Goal: Task Accomplishment & Management: Use online tool/utility

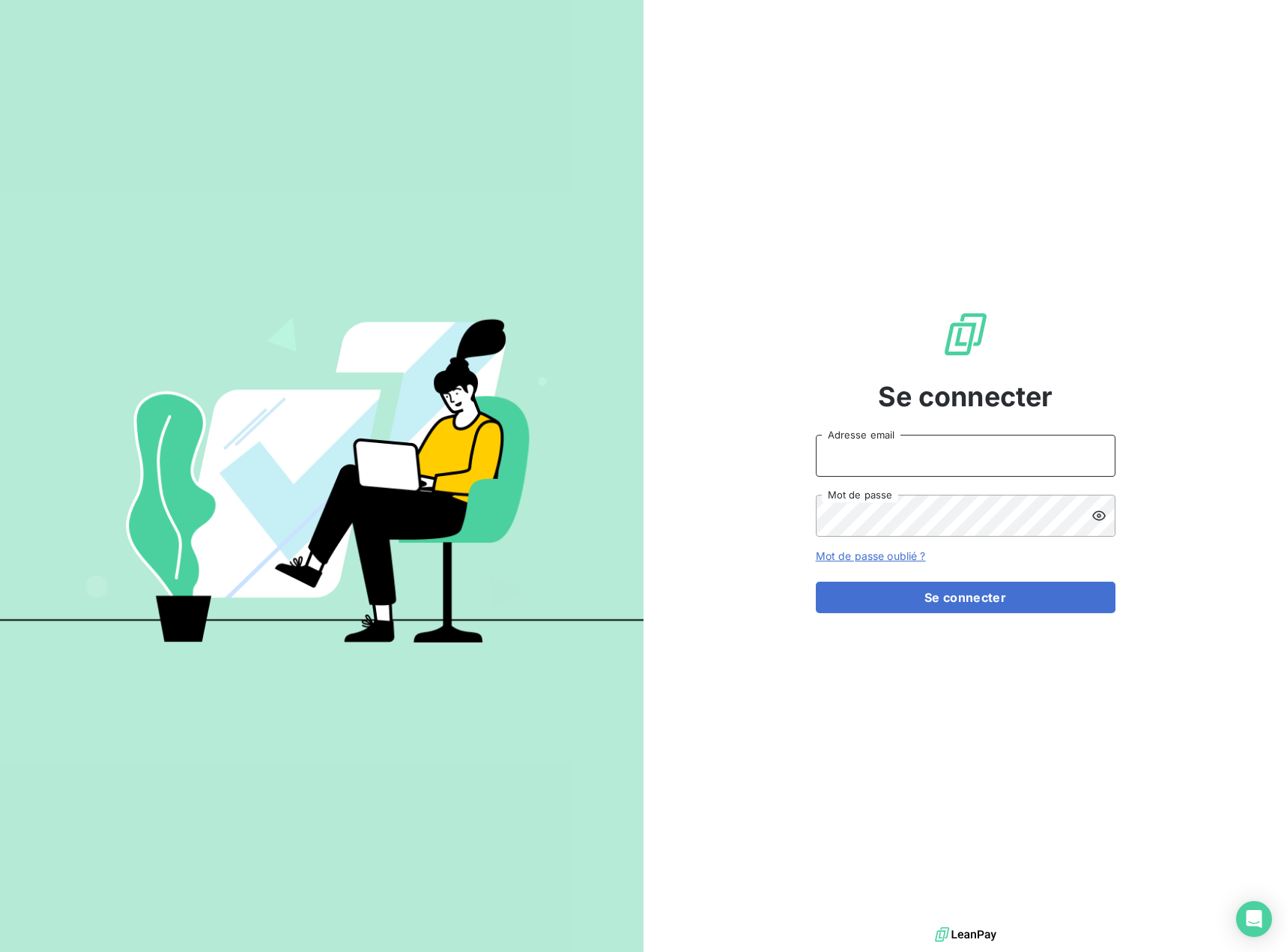
click at [1004, 471] on input "Adresse email" at bounding box center [966, 456] width 300 height 42
type input "[EMAIL_ADDRESS][DOMAIN_NAME]"
click at [1008, 606] on button "Se connecter" at bounding box center [966, 597] width 300 height 31
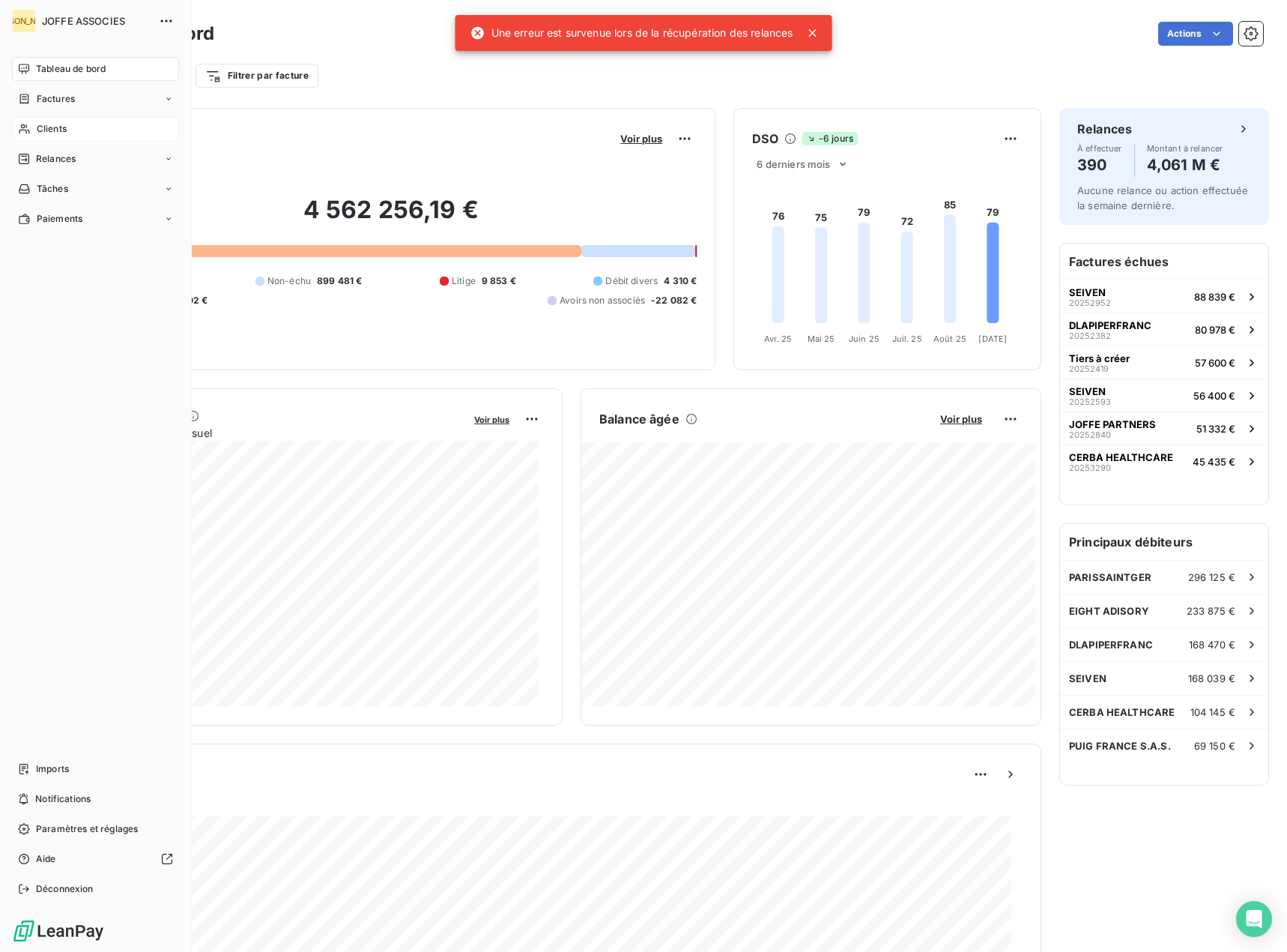
click at [43, 125] on span "Clients" at bounding box center [52, 129] width 30 height 13
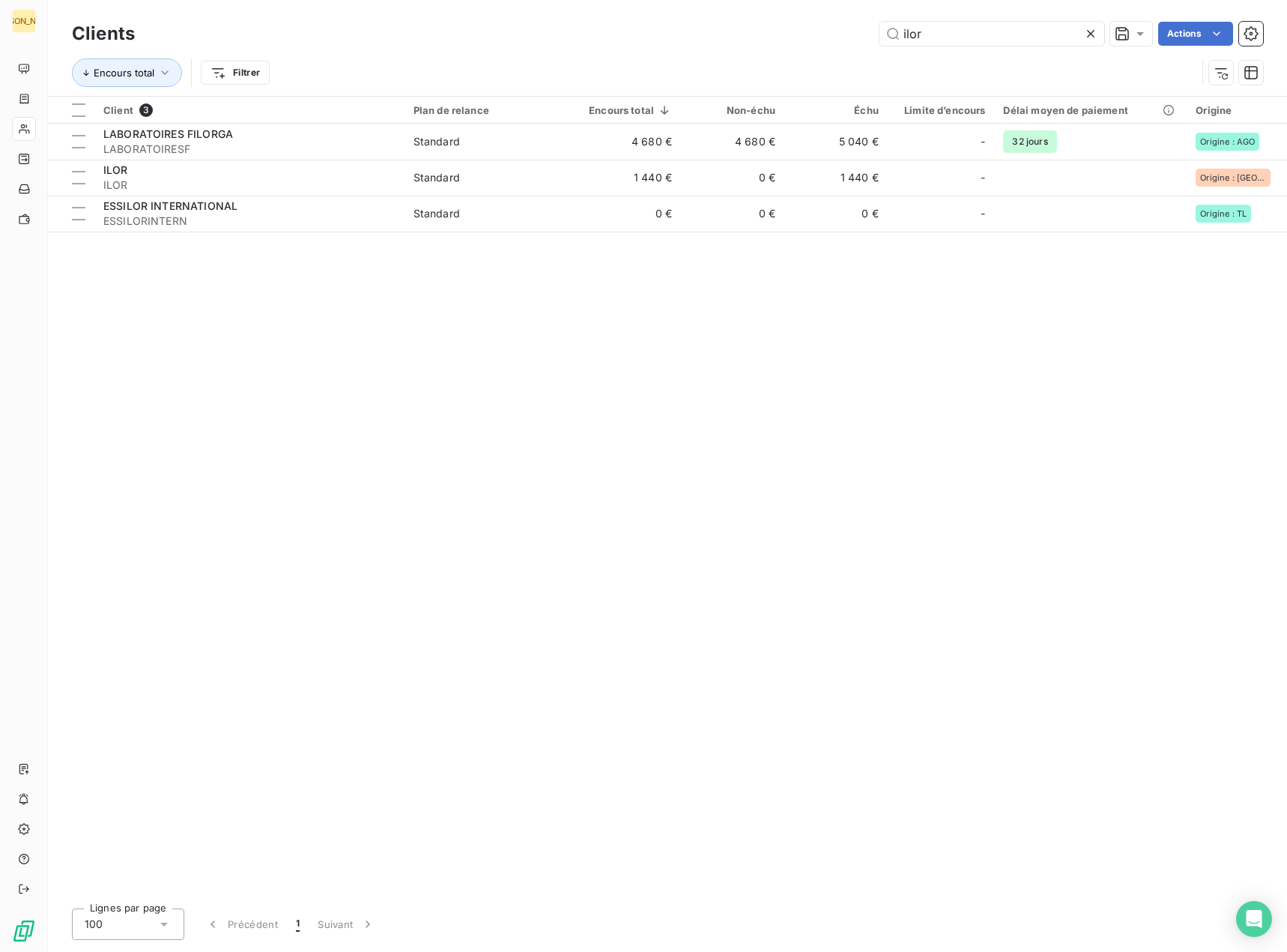
drag, startPoint x: 931, startPoint y: 29, endPoint x: 873, endPoint y: 34, distance: 58.2
click at [873, 34] on div "ilor Actions" at bounding box center [709, 34] width 1111 height 24
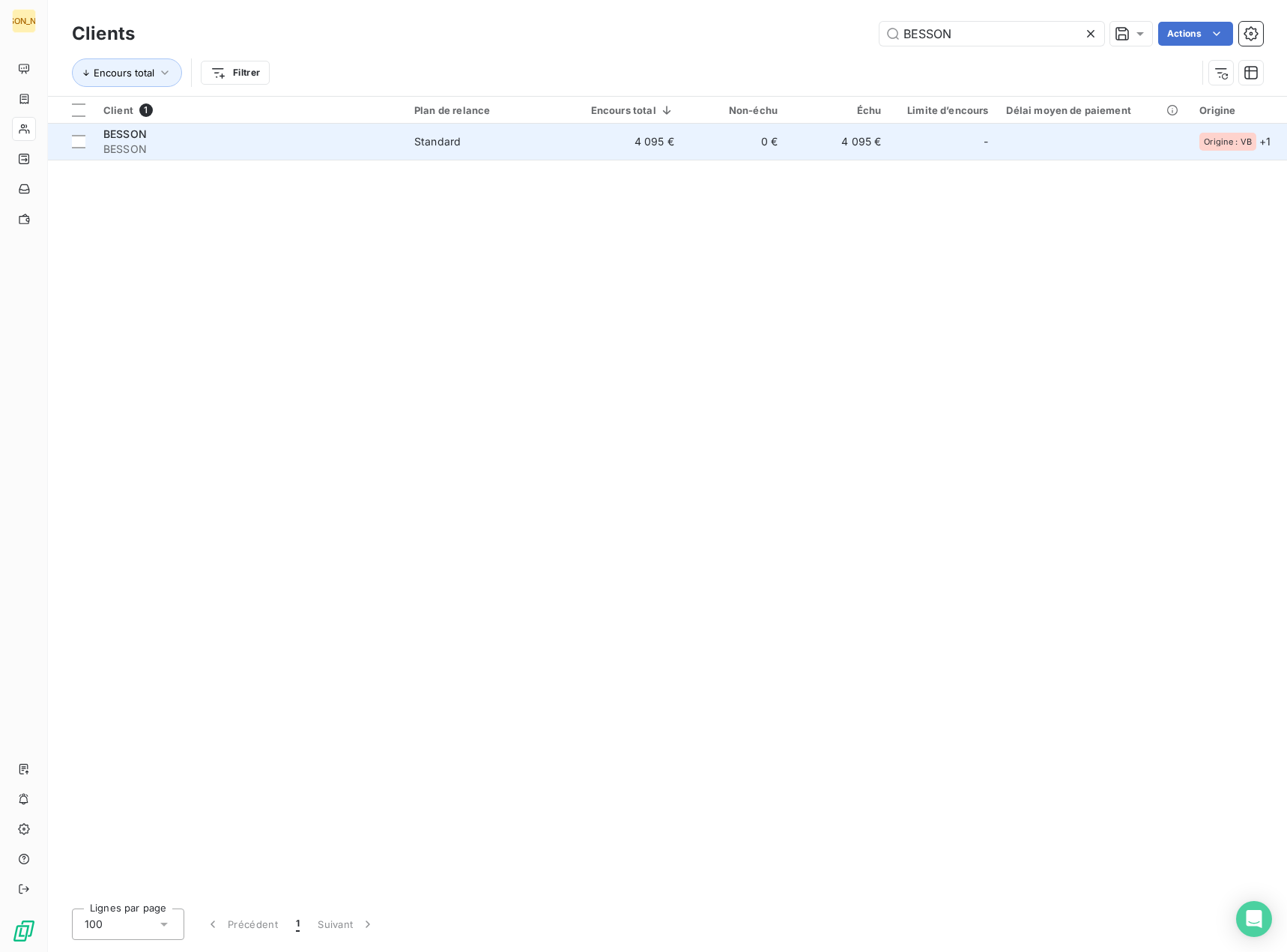
type input "BESSON"
click at [854, 152] on td "4 095 €" at bounding box center [838, 142] width 103 height 36
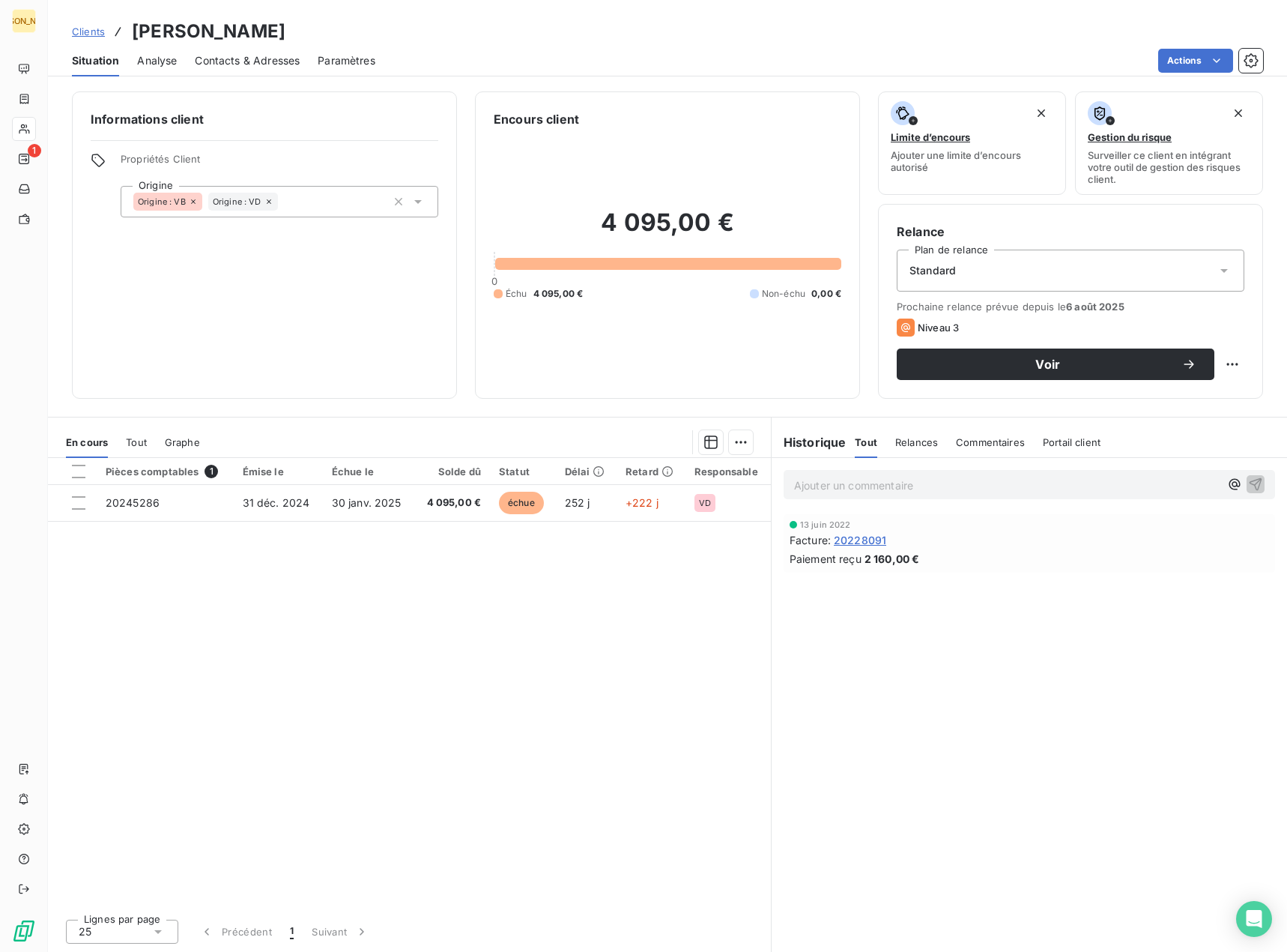
click at [92, 30] on span "Clients" at bounding box center [88, 31] width 33 height 12
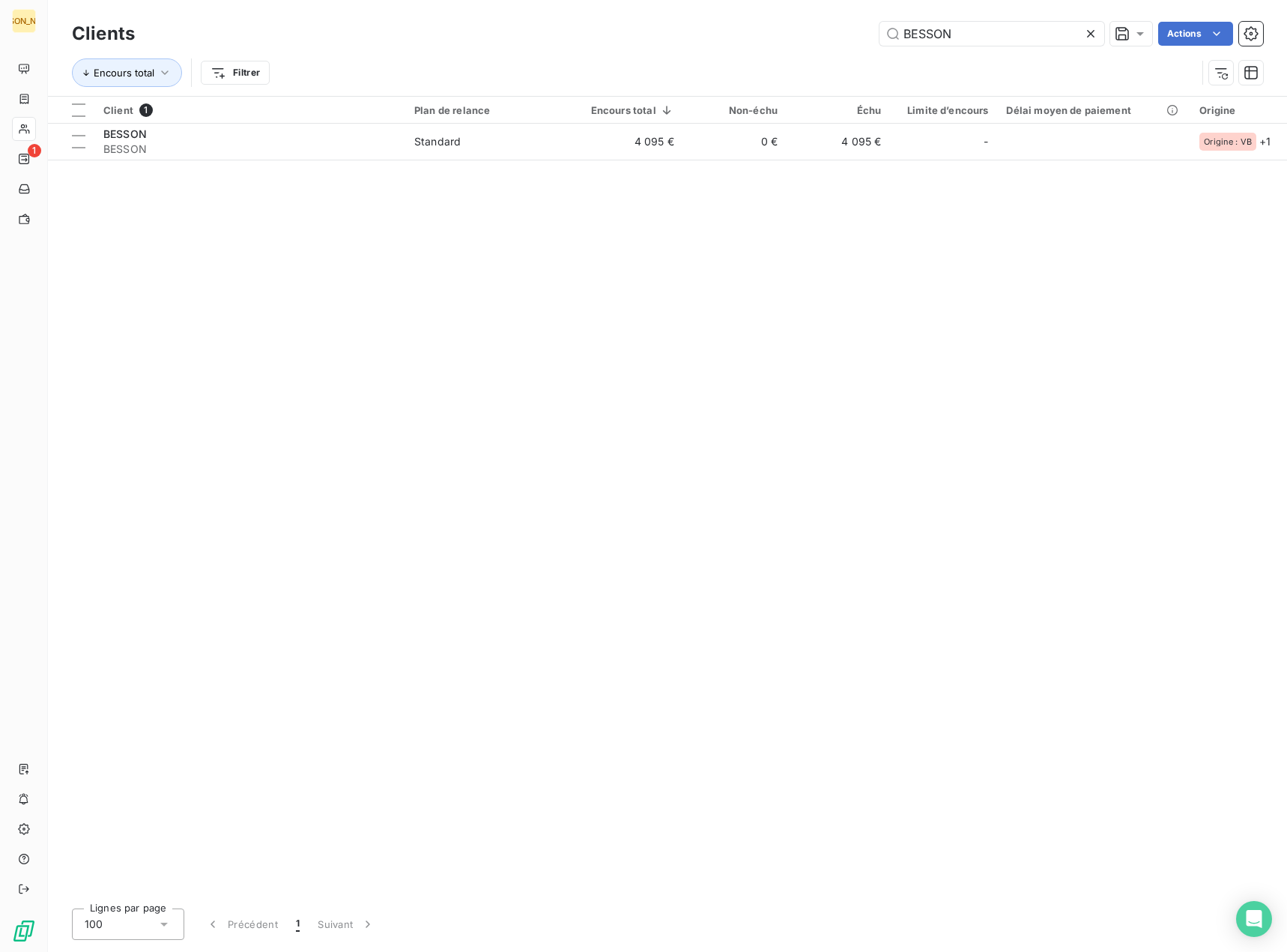
drag, startPoint x: 958, startPoint y: 37, endPoint x: 683, endPoint y: 6, distance: 276.7
click at [683, 6] on div "Clients [PERSON_NAME] Actions Encours total Filtrer" at bounding box center [668, 48] width 1239 height 96
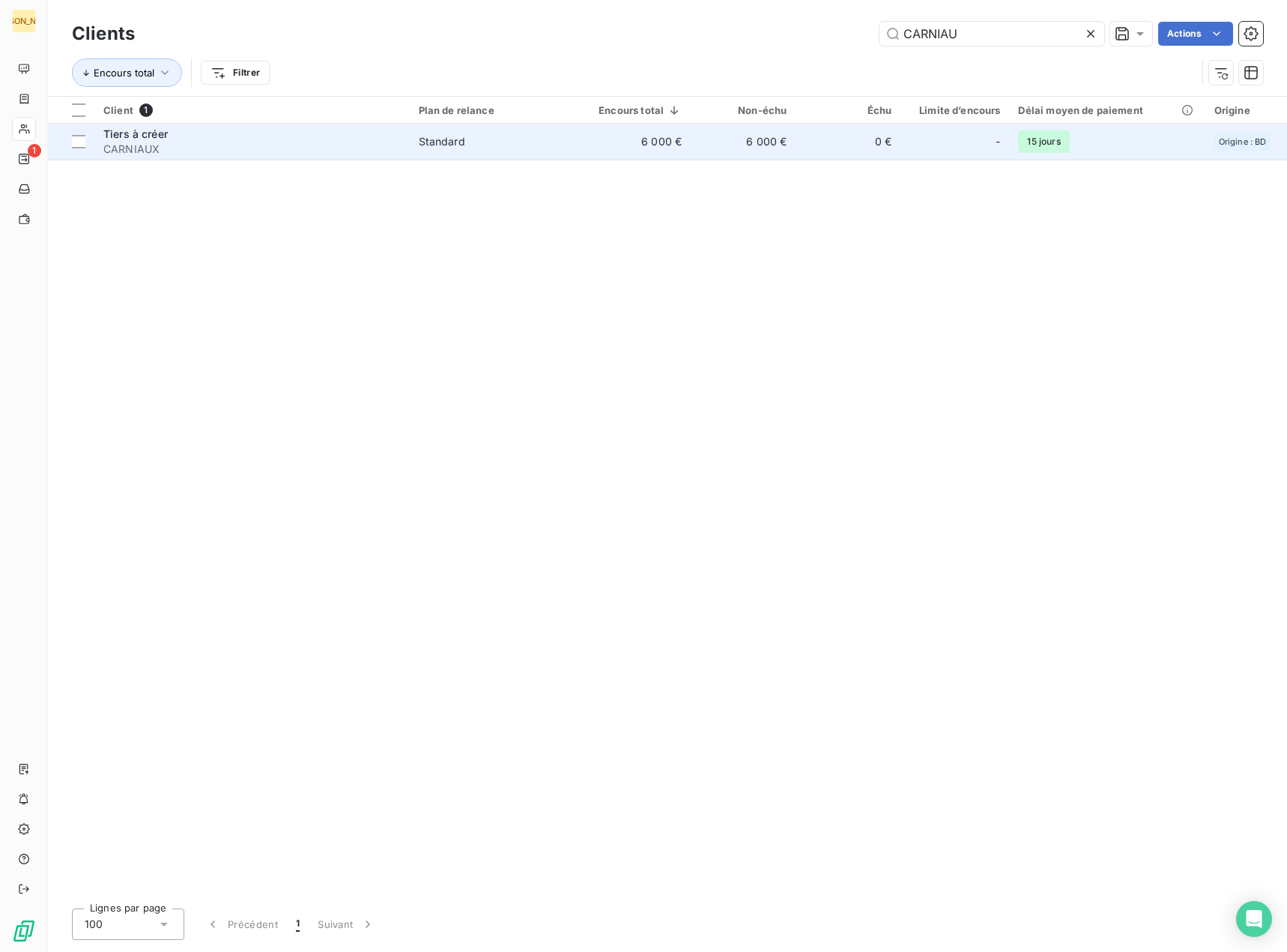
type input "CARNIAU"
click at [795, 154] on td "6 000 €" at bounding box center [743, 142] width 105 height 36
